Goal: Task Accomplishment & Management: Use online tool/utility

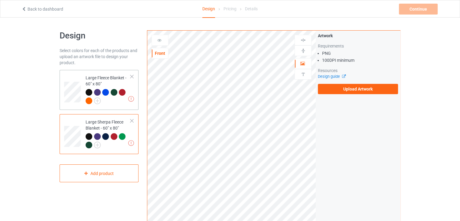
click at [83, 78] on td "Missing artworks Large Fleece Blanket - 60" x 80"" at bounding box center [108, 89] width 52 height 35
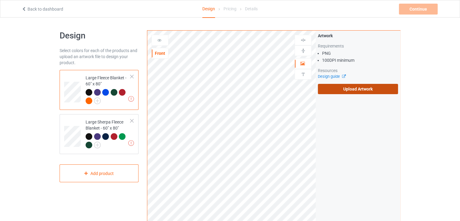
click at [347, 88] on label "Upload Artwork" at bounding box center [358, 89] width 80 height 10
click at [0, 0] on input "Upload Artwork" at bounding box center [0, 0] width 0 height 0
click at [353, 91] on label "Upload Artwork" at bounding box center [358, 89] width 80 height 10
click at [0, 0] on input "Upload Artwork" at bounding box center [0, 0] width 0 height 0
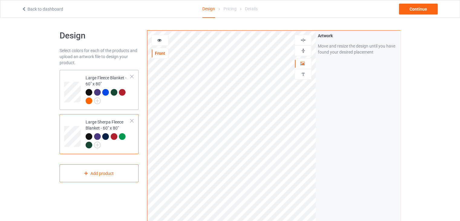
click at [106, 80] on div "Large Fleece Blanket - 60" x 80"" at bounding box center [108, 89] width 45 height 29
click at [307, 43] on div at bounding box center [303, 40] width 16 height 6
click at [307, 51] on div at bounding box center [303, 51] width 16 height 6
click at [111, 146] on div at bounding box center [108, 141] width 45 height 17
click at [299, 40] on div at bounding box center [303, 40] width 16 height 6
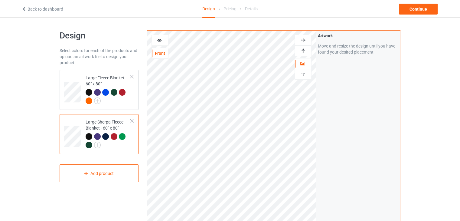
click at [303, 55] on div at bounding box center [302, 50] width 17 height 11
click at [306, 50] on img at bounding box center [303, 51] width 6 height 6
click at [407, 10] on div "Continue" at bounding box center [418, 9] width 39 height 11
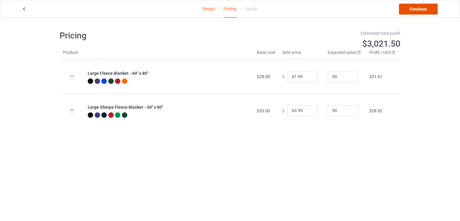
click at [404, 11] on link "Continue" at bounding box center [418, 9] width 39 height 11
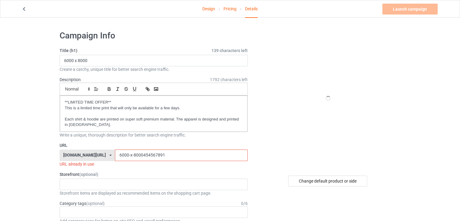
click at [186, 157] on input "6000-x-8000454567891" at bounding box center [181, 154] width 132 height 11
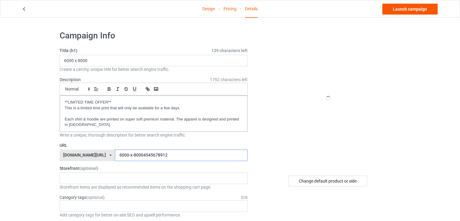
type input "6000-x-80004545678912"
click at [432, 11] on link "Launch campaign" at bounding box center [409, 9] width 55 height 11
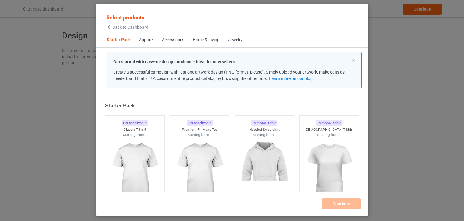
scroll to position [8, 0]
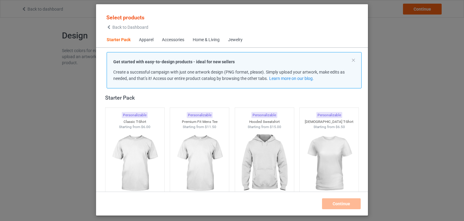
click at [356, 61] on div "Get started with easy-to-design products - ideal for new sellers Create a succe…" at bounding box center [234, 70] width 255 height 36
click at [353, 60] on button at bounding box center [353, 60] width 3 height 3
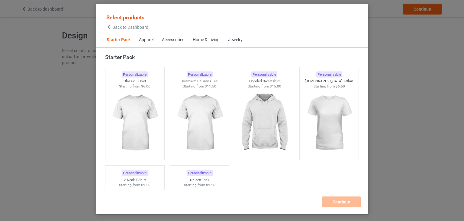
click at [122, 28] on span "Back to Dashboard" at bounding box center [130, 27] width 36 height 5
click at [118, 27] on span "Back to Dashboard" at bounding box center [130, 27] width 36 height 5
click at [393, 65] on div "Select products Back to Dashboard Starter Pack Apparel Accessories Home & Livin…" at bounding box center [232, 110] width 464 height 221
